Goal: Task Accomplishment & Management: Use online tool/utility

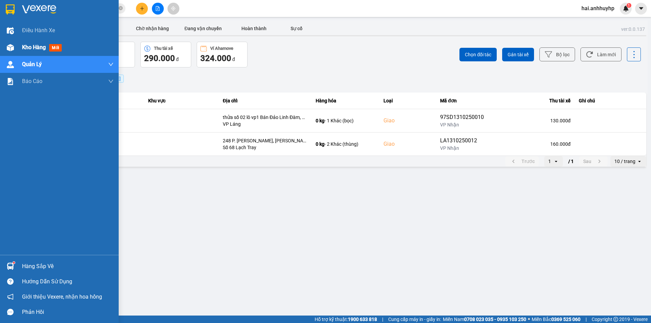
click at [39, 46] on span "Kho hàng" at bounding box center [34, 47] width 24 height 6
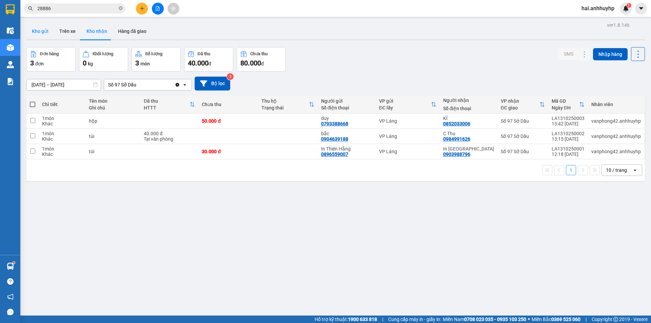
click at [47, 25] on button "Kho gửi" at bounding box center [39, 31] width 27 height 16
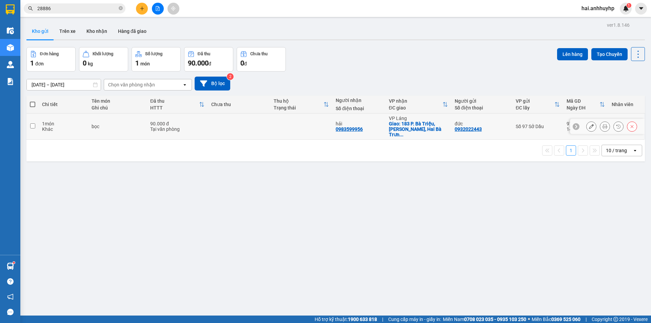
click at [34, 123] on input "checkbox" at bounding box center [32, 125] width 5 height 5
checkbox input "true"
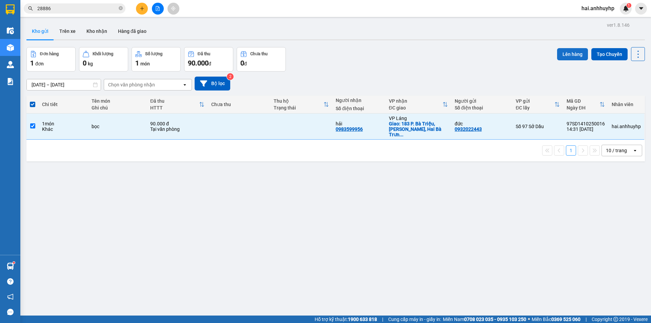
click at [573, 56] on button "Lên hàng" at bounding box center [572, 54] width 31 height 12
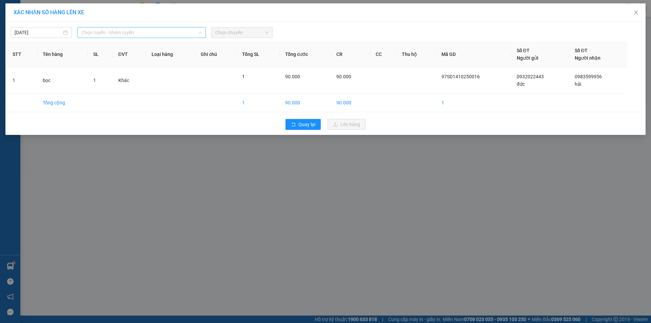
click at [162, 33] on span "Chọn tuyến - nhóm tuyến" at bounding box center [141, 32] width 120 height 10
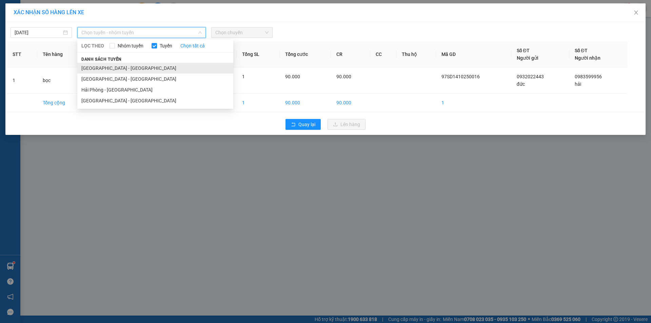
click at [106, 63] on li "[GEOGRAPHIC_DATA] - [GEOGRAPHIC_DATA]" at bounding box center [155, 68] width 156 height 11
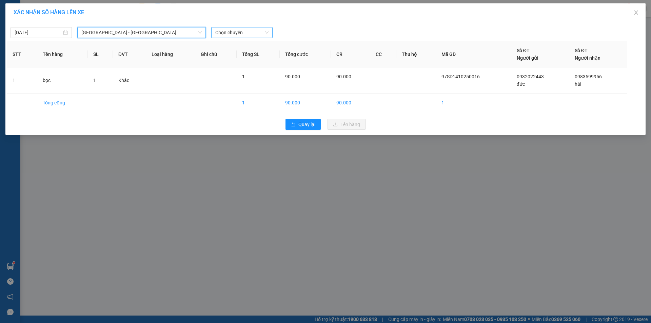
click at [240, 28] on span "Chọn chuyến" at bounding box center [241, 32] width 53 height 10
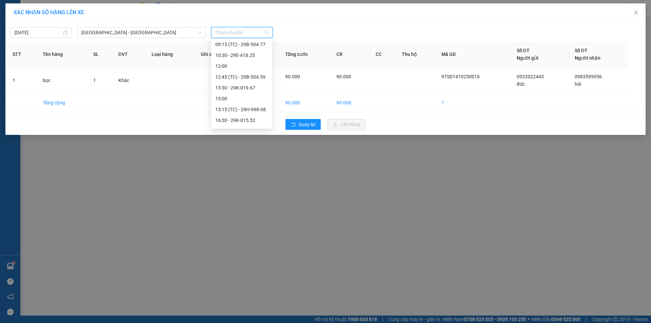
scroll to position [87, 0]
click at [244, 92] on div "16:30 - 29K-015.52" at bounding box center [241, 89] width 53 height 7
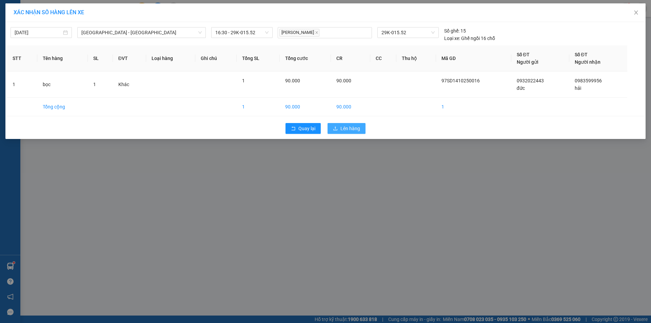
click at [342, 128] on span "Lên hàng" at bounding box center [351, 128] width 20 height 7
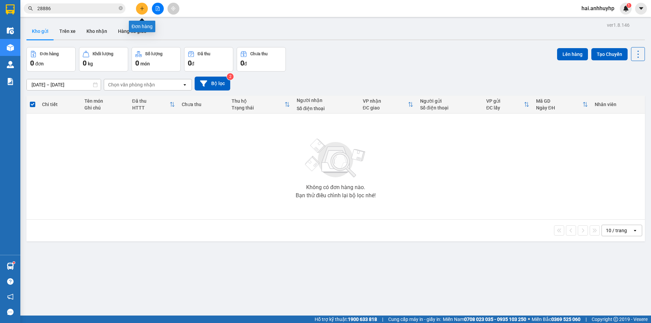
click at [137, 8] on button at bounding box center [142, 9] width 12 height 12
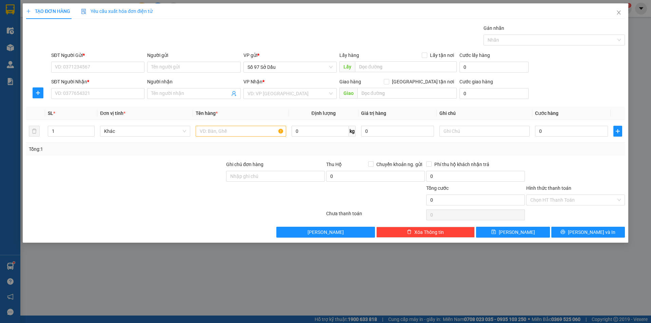
drag, startPoint x: 182, startPoint y: 12, endPoint x: 193, endPoint y: 12, distance: 10.9
click at [193, 12] on div "TẠO ĐƠN HÀNG Yêu cầu xuất hóa đơn điện tử" at bounding box center [325, 11] width 599 height 16
click at [99, 66] on input "SĐT Người Gửi *" at bounding box center [97, 67] width 93 height 11
click at [621, 9] on span "Close" at bounding box center [619, 12] width 19 height 19
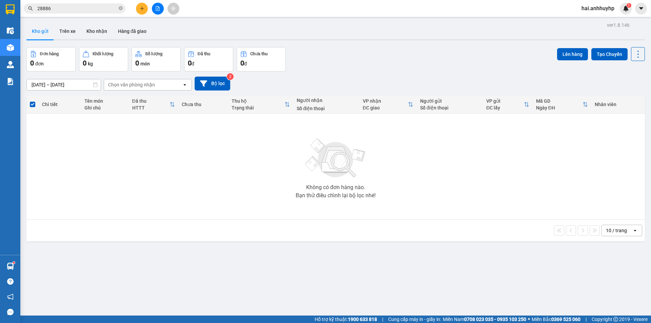
click at [143, 4] on button at bounding box center [142, 9] width 12 height 12
